Goal: Register for event/course

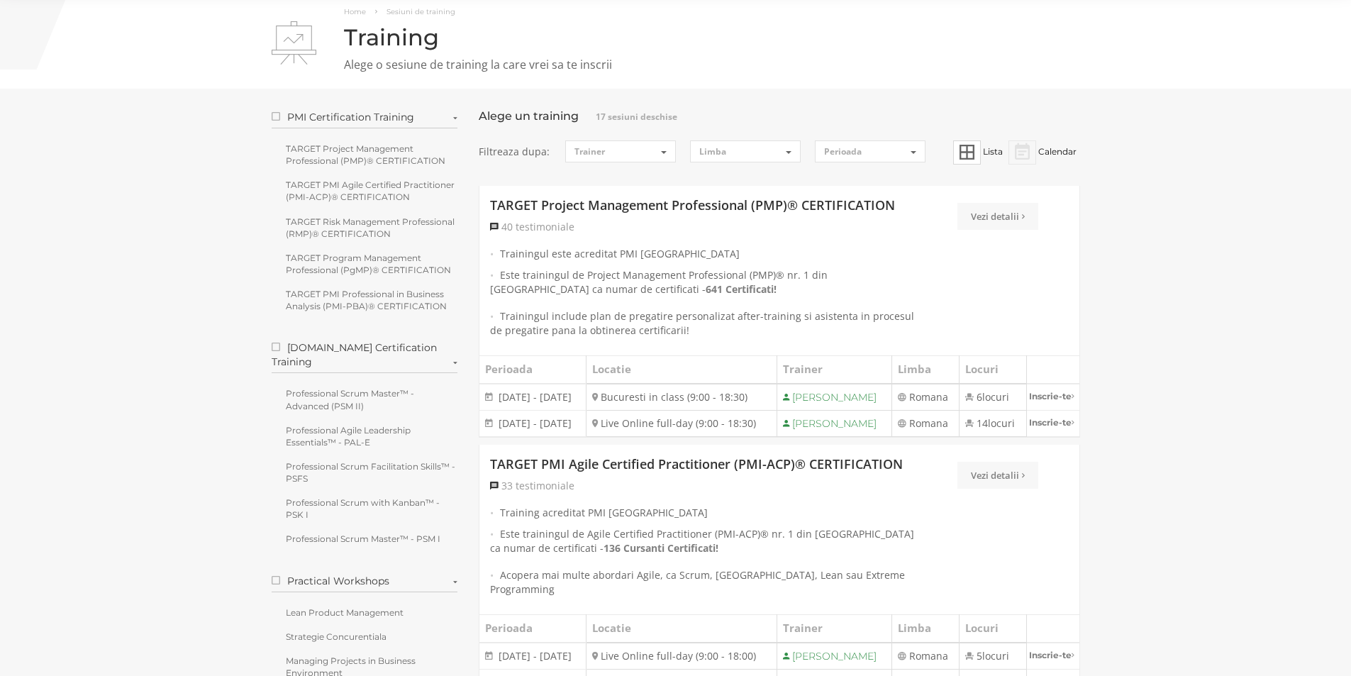
scroll to position [142, 0]
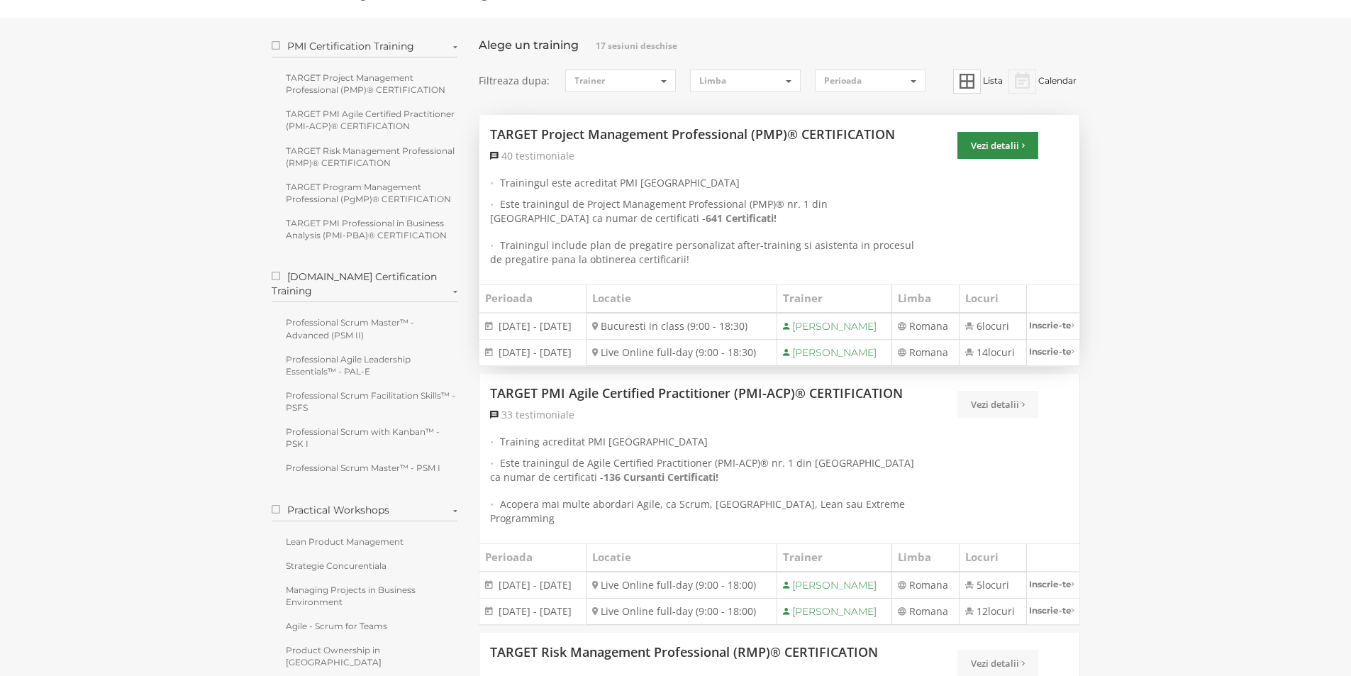
click at [998, 144] on link "Vezi detalii" at bounding box center [997, 145] width 81 height 27
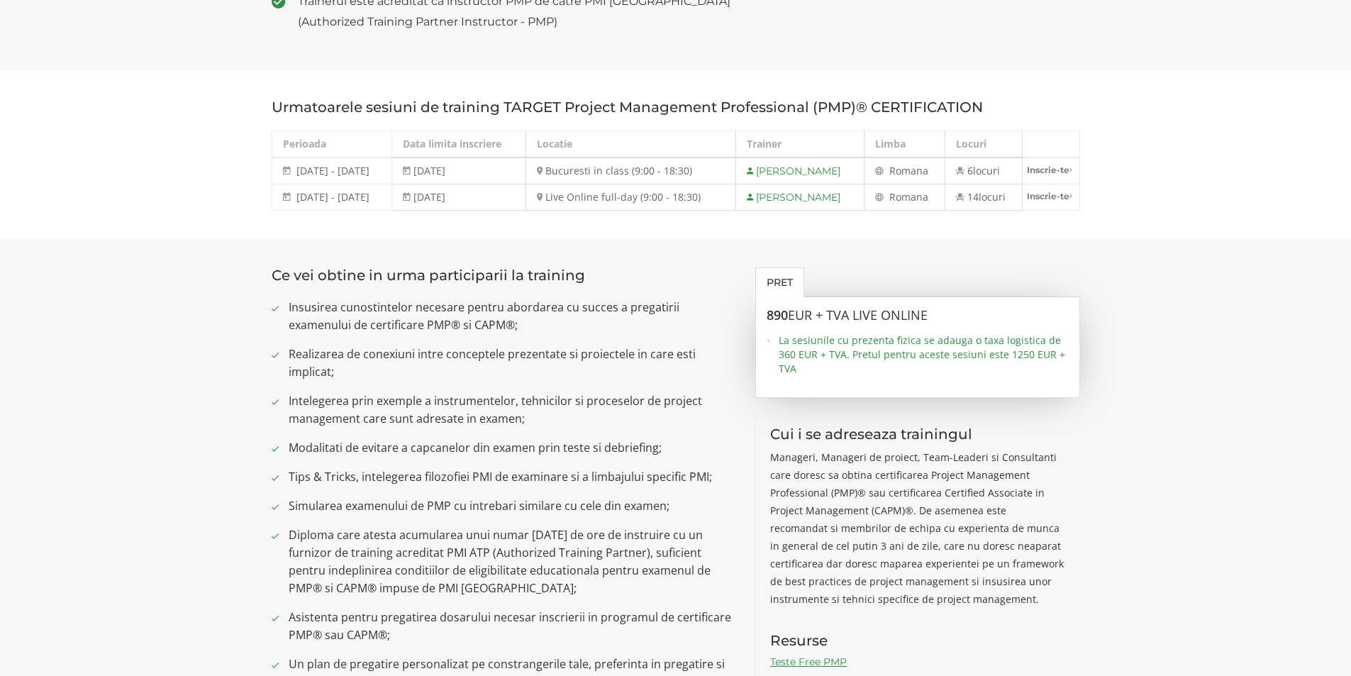
scroll to position [496, 0]
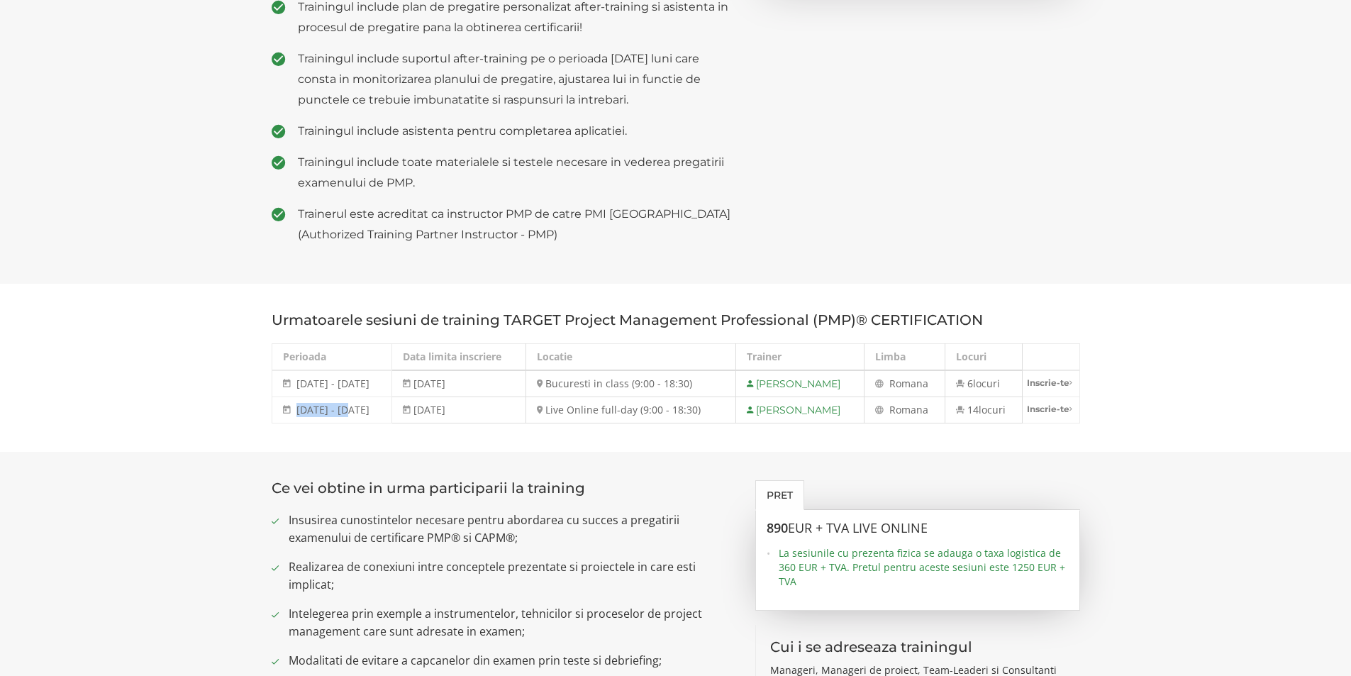
drag, startPoint x: 297, startPoint y: 409, endPoint x: 347, endPoint y: 407, distance: 49.7
click at [347, 407] on span "[DATE] - [DATE]" at bounding box center [332, 409] width 73 height 13
drag, startPoint x: 579, startPoint y: 384, endPoint x: 687, endPoint y: 381, distance: 108.5
click at [687, 381] on td "Bucuresti in class (9:00 - 18:30)" at bounding box center [631, 383] width 210 height 27
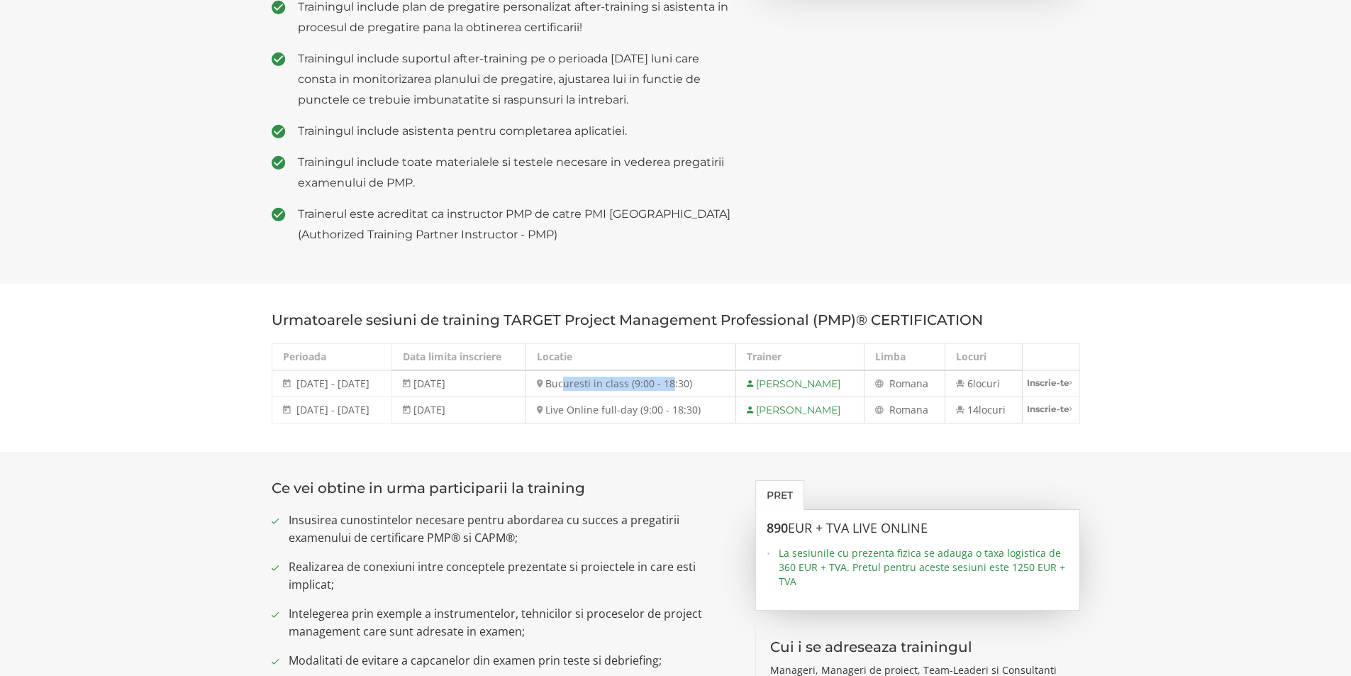
click at [653, 384] on td "Bucuresti in class (9:00 - 18:30)" at bounding box center [631, 383] width 210 height 27
click at [678, 384] on td "Bucuresti in class (9:00 - 18:30)" at bounding box center [631, 383] width 210 height 27
drag, startPoint x: 760, startPoint y: 527, endPoint x: 938, endPoint y: 526, distance: 178.0
click at [948, 532] on div "890 EUR + TVA LIVE ONLINE La sesiunile cu prezenta fizica se adauga o taxa logi…" at bounding box center [917, 560] width 325 height 101
drag, startPoint x: 784, startPoint y: 567, endPoint x: 819, endPoint y: 529, distance: 52.2
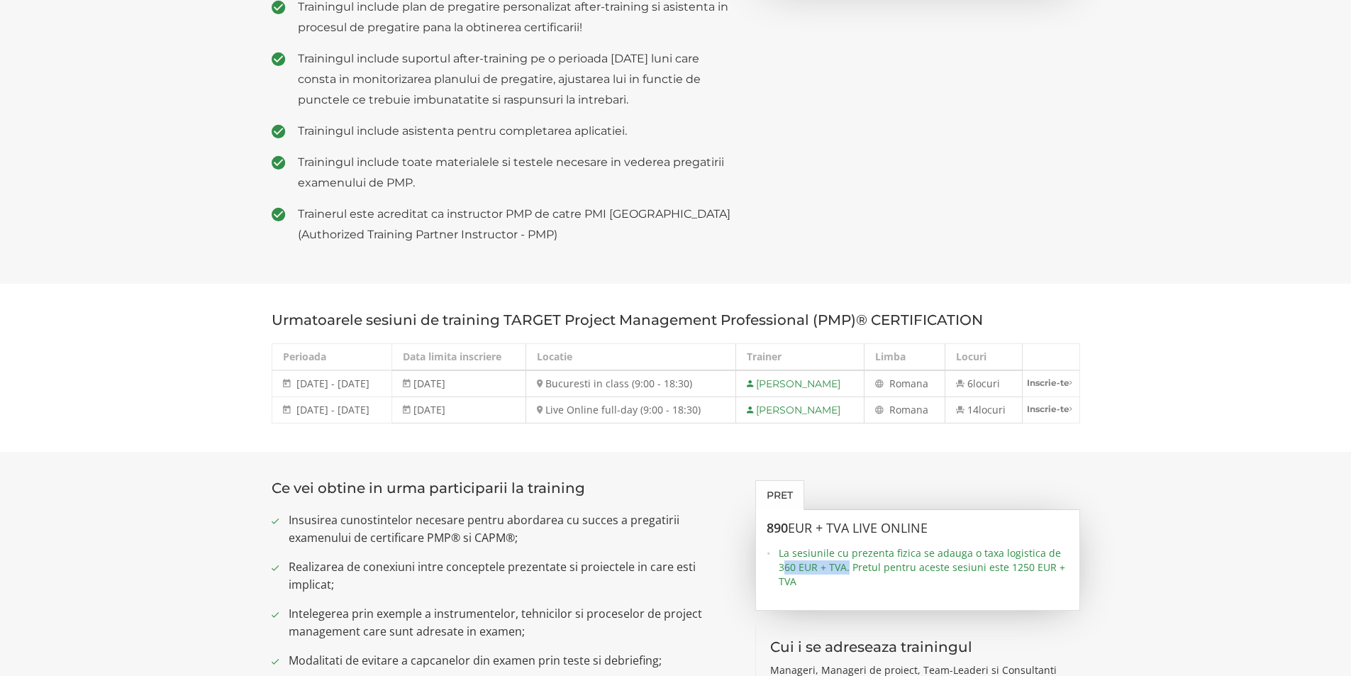
click at [848, 570] on span "La sesiunile cu prezenta fizica se adauga o taxa logistica de 360 EUR + TVA. Pr…" at bounding box center [924, 567] width 290 height 43
click at [1181, 381] on section "Urmatoarele sesiuni de training TARGET Project Management Professional (PMP)® C…" at bounding box center [675, 368] width 1351 height 168
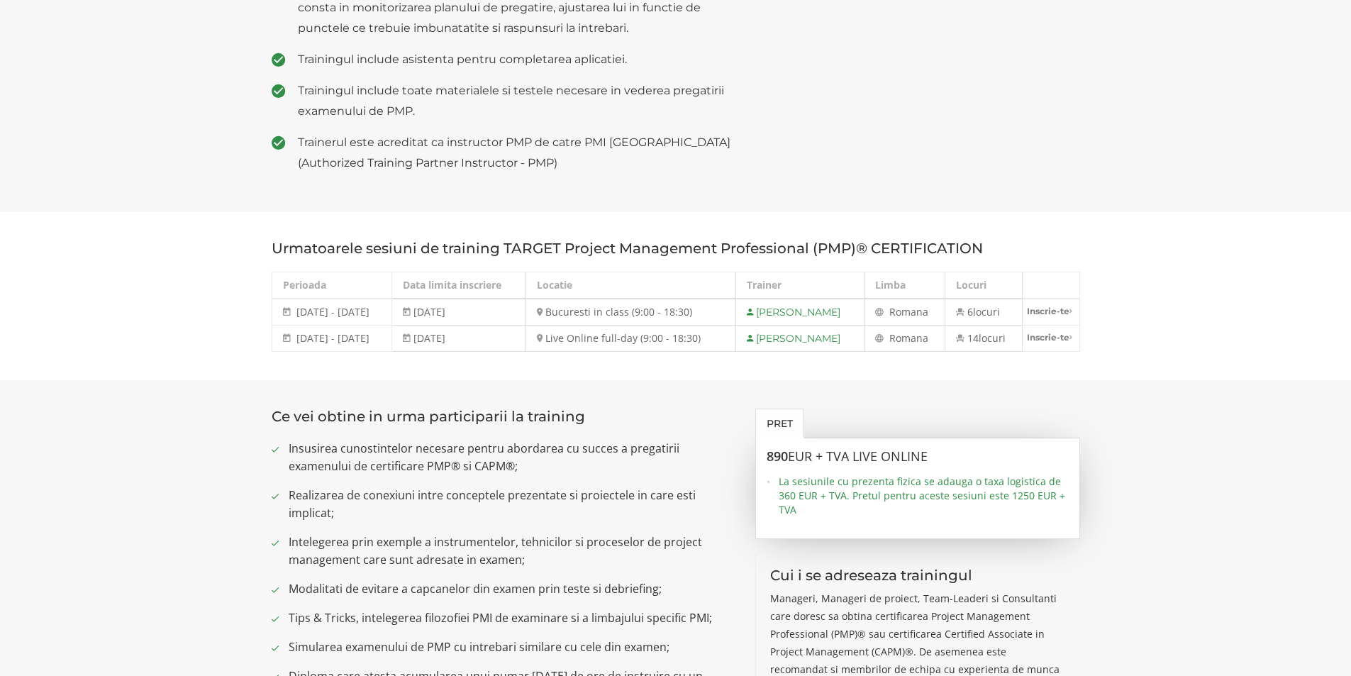
scroll to position [567, 0]
click at [66, 353] on section "Urmatoarele sesiuni de training TARGET Project Management Professional (PMP)® C…" at bounding box center [675, 297] width 1351 height 168
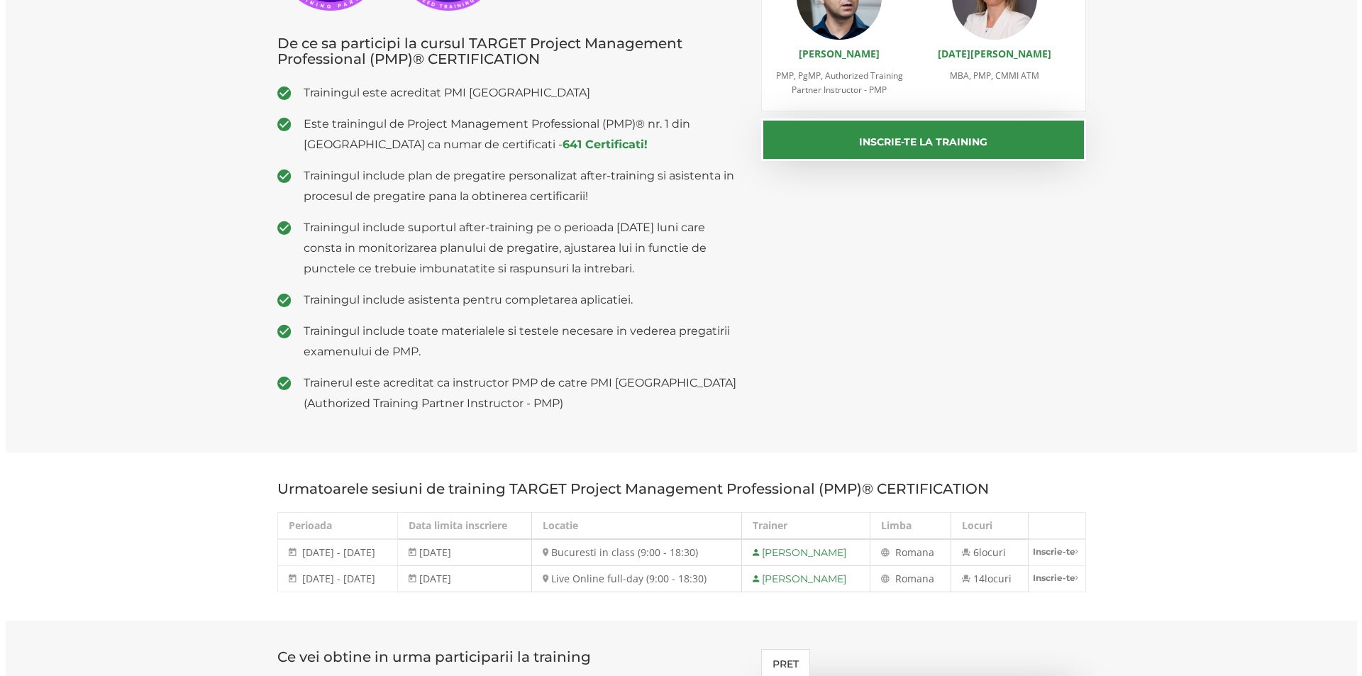
scroll to position [213, 0]
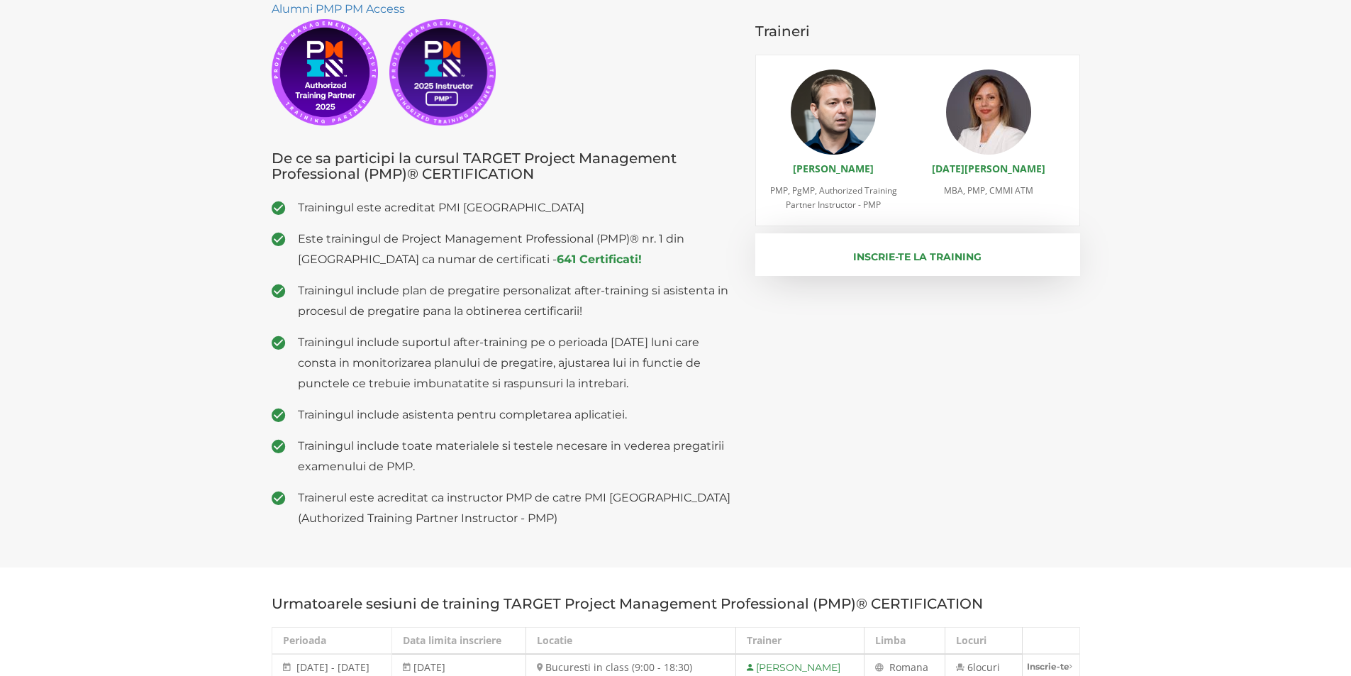
click at [968, 262] on button "Inscrie-te la training" at bounding box center [917, 254] width 325 height 43
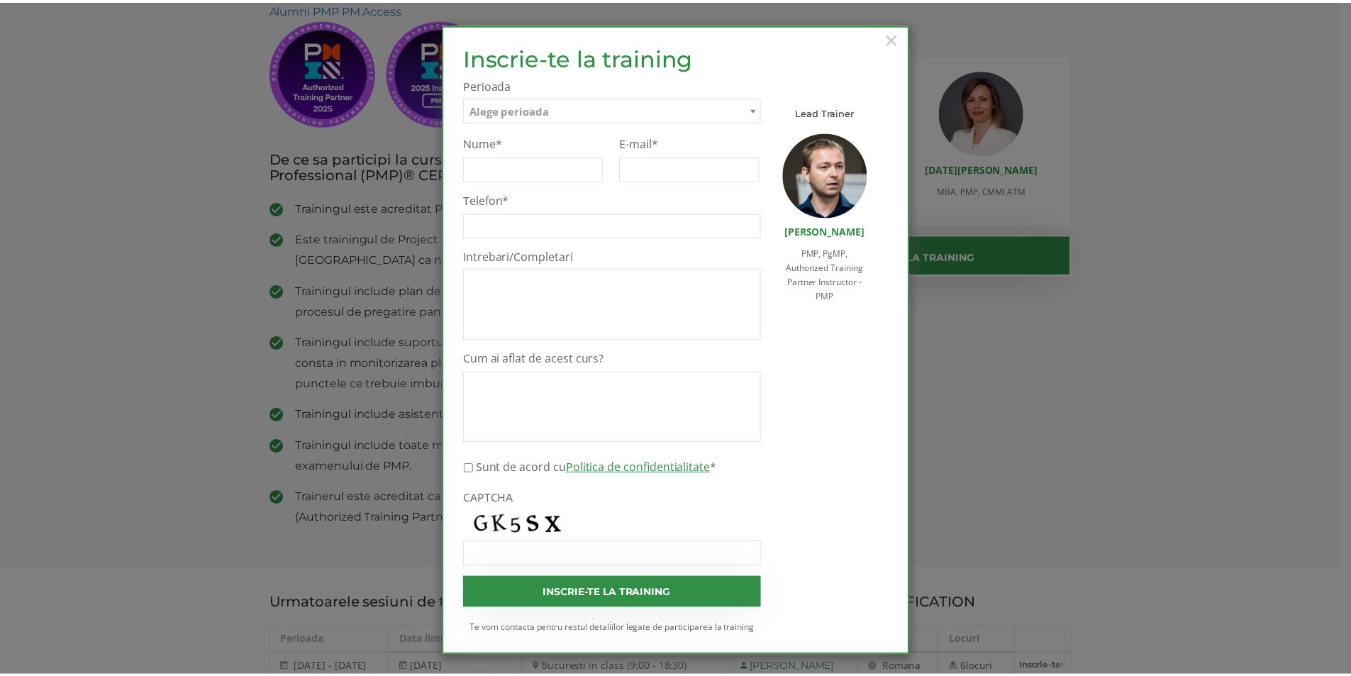
scroll to position [2, 0]
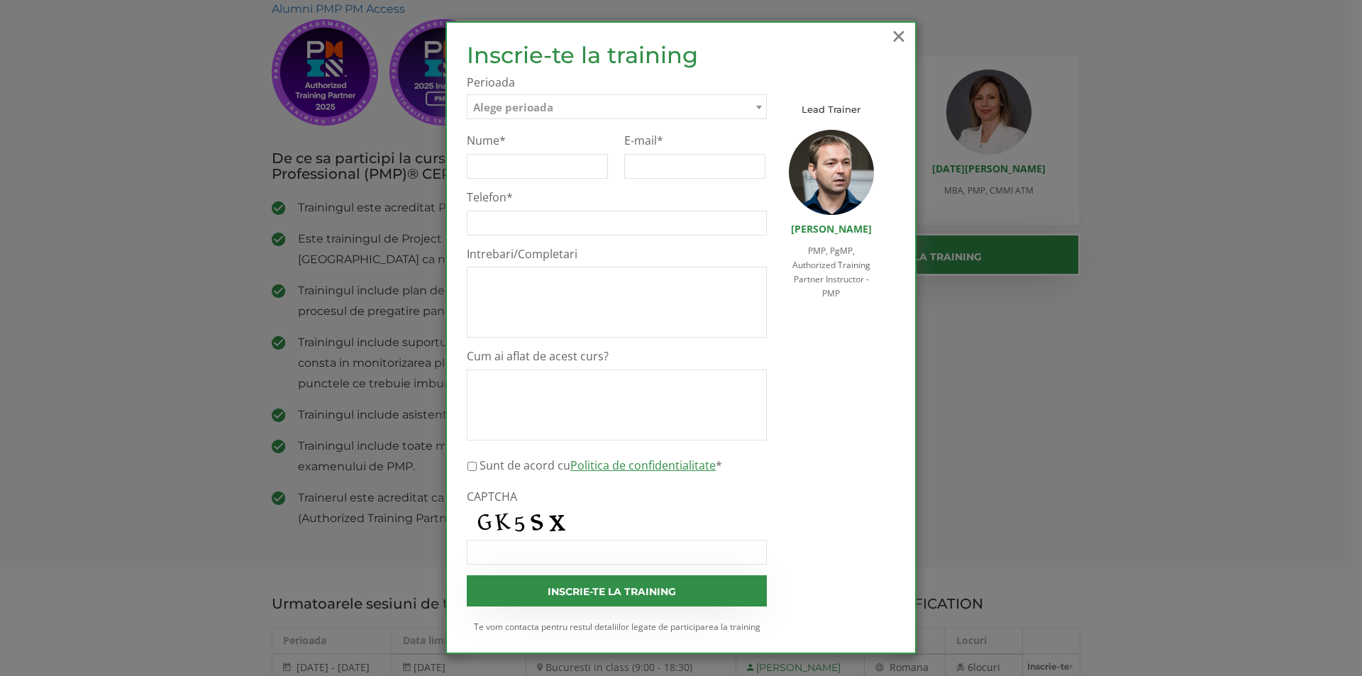
click at [892, 35] on span "×" at bounding box center [898, 35] width 18 height 39
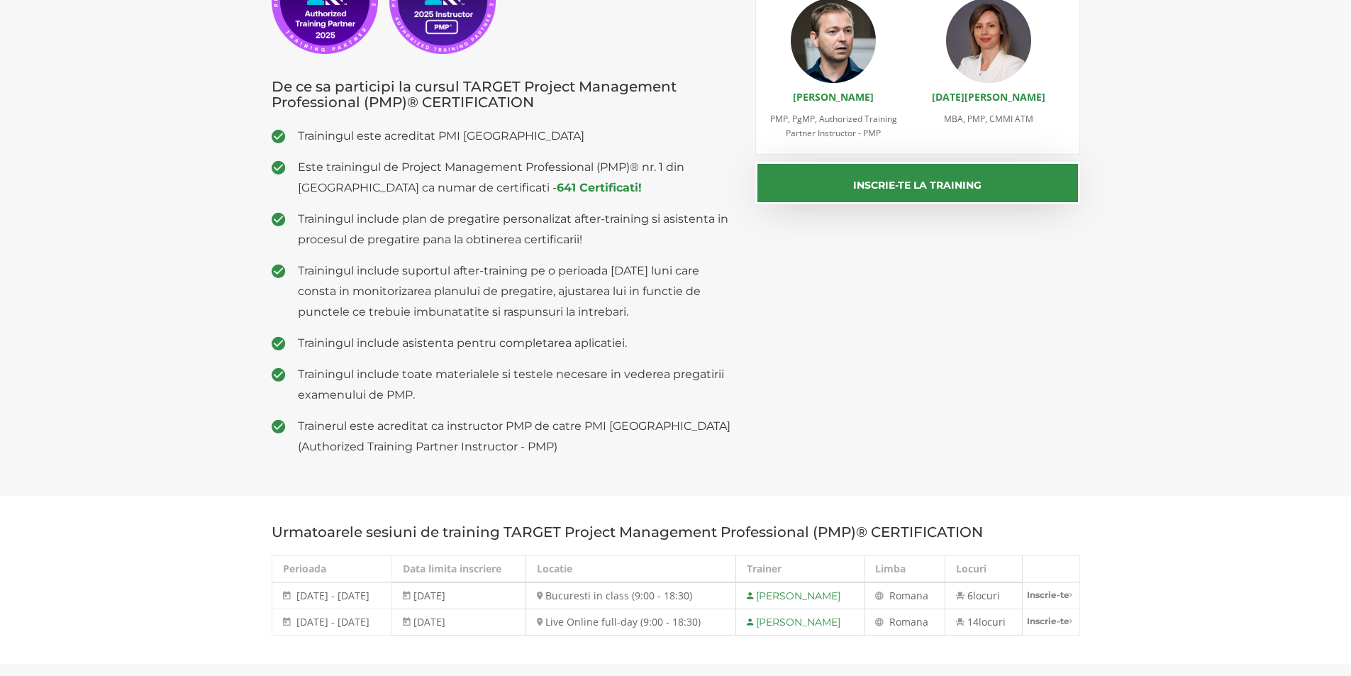
scroll to position [284, 0]
drag, startPoint x: 482, startPoint y: 275, endPoint x: 601, endPoint y: 276, distance: 118.4
click at [601, 276] on span "Trainingul include suportul after-training pe o perioada [DATE] luni care const…" at bounding box center [516, 292] width 437 height 62
click at [431, 221] on span "Trainingul include plan de pregatire personalizat after-training si asistenta i…" at bounding box center [516, 229] width 437 height 41
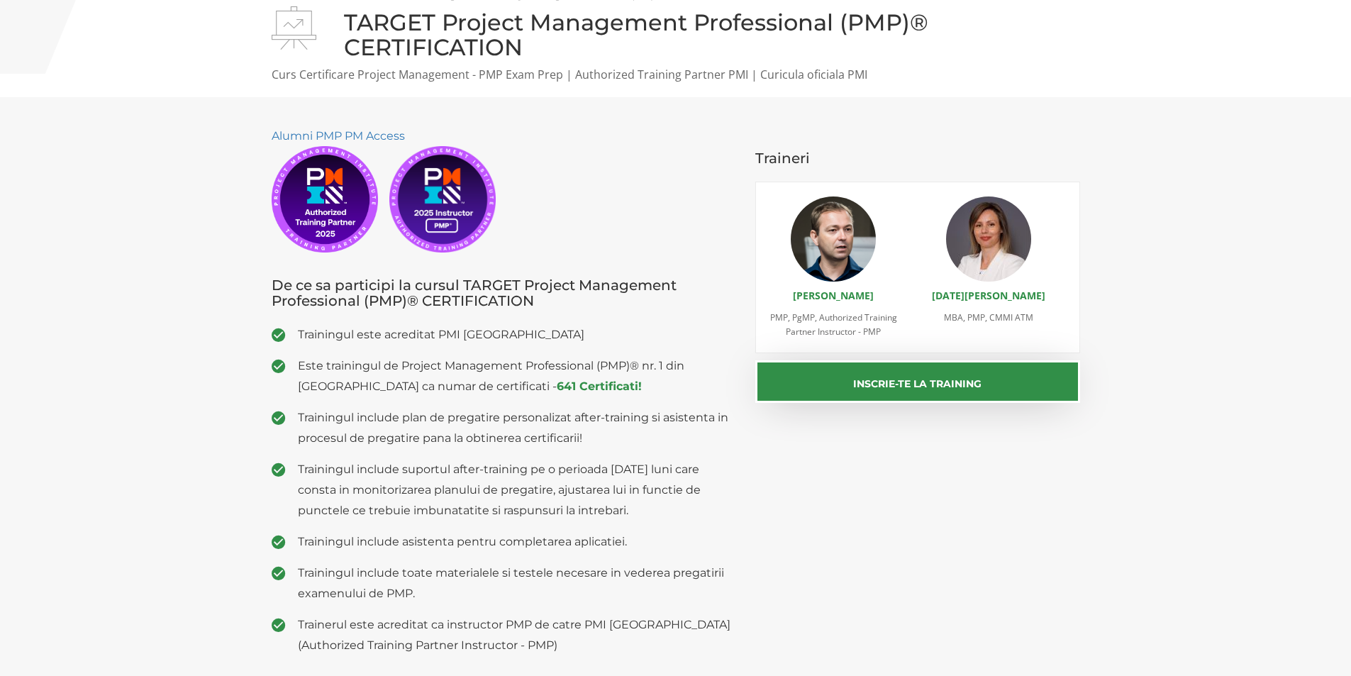
scroll to position [71, 0]
